Goal: Check status: Check status

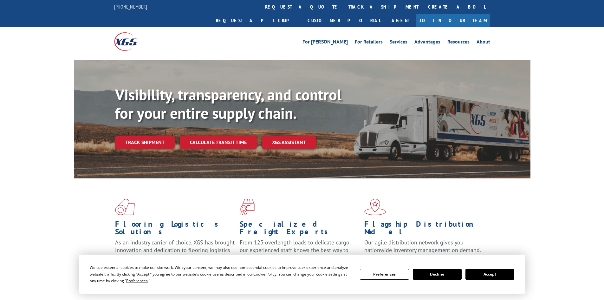
click at [148, 136] on div "Visibility, transparency, and control for your entire supply chain. Track shipm…" at bounding box center [323, 130] width 416 height 89
click at [148, 135] on link "Track shipment" at bounding box center [145, 141] width 60 height 13
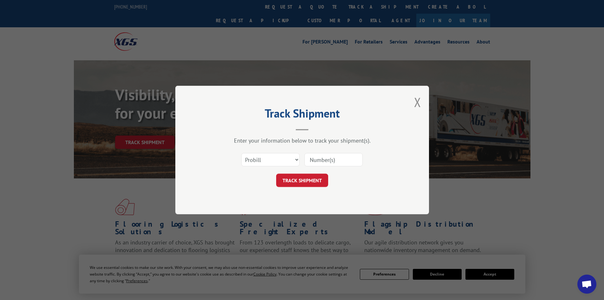
click at [325, 161] on input at bounding box center [334, 159] width 58 height 13
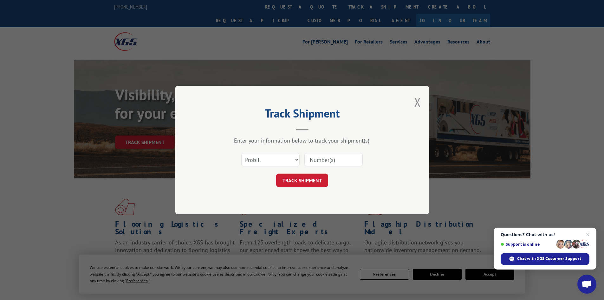
paste input "15339883"
type input "15339883"
click at [313, 179] on button "TRACK SHIPMENT" at bounding box center [302, 180] width 52 height 13
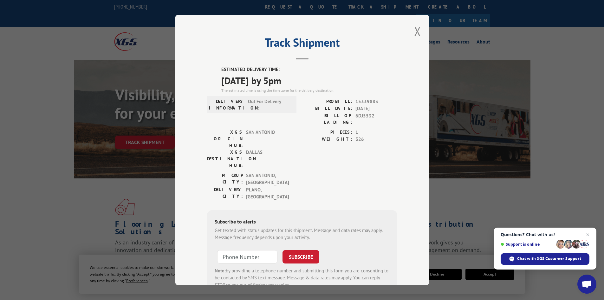
drag, startPoint x: 217, startPoint y: 64, endPoint x: 335, endPoint y: 86, distance: 119.7
click at [335, 86] on div "Track Shipment ESTIMATED DELIVERY TIME: [DATE] by 5pm The estimated time is usi…" at bounding box center [302, 150] width 254 height 270
copy div "ESTIMATED DELIVERY TIME: [DATE] by 5pm"
